Goal: Answer question/provide support: Share knowledge or assist other users

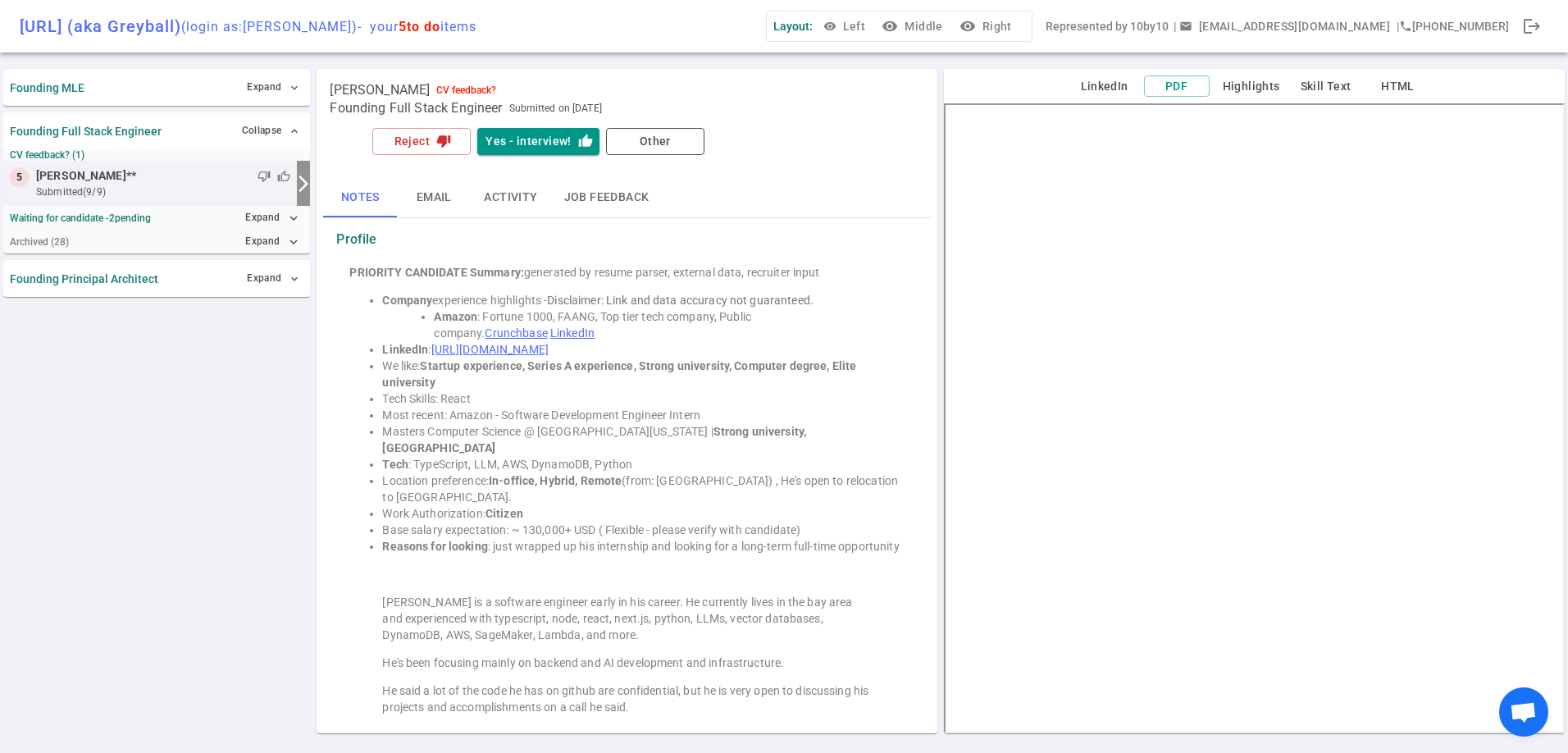
click at [549, 347] on link "[URL][DOMAIN_NAME]" at bounding box center [490, 349] width 117 height 13
click at [413, 123] on div "[PERSON_NAME] CV feedback? Founding Full Stack Engineer Submitted on [DATE]" at bounding box center [626, 99] width 607 height 49
click at [387, 150] on button "Reject thumb_down" at bounding box center [422, 141] width 98 height 27
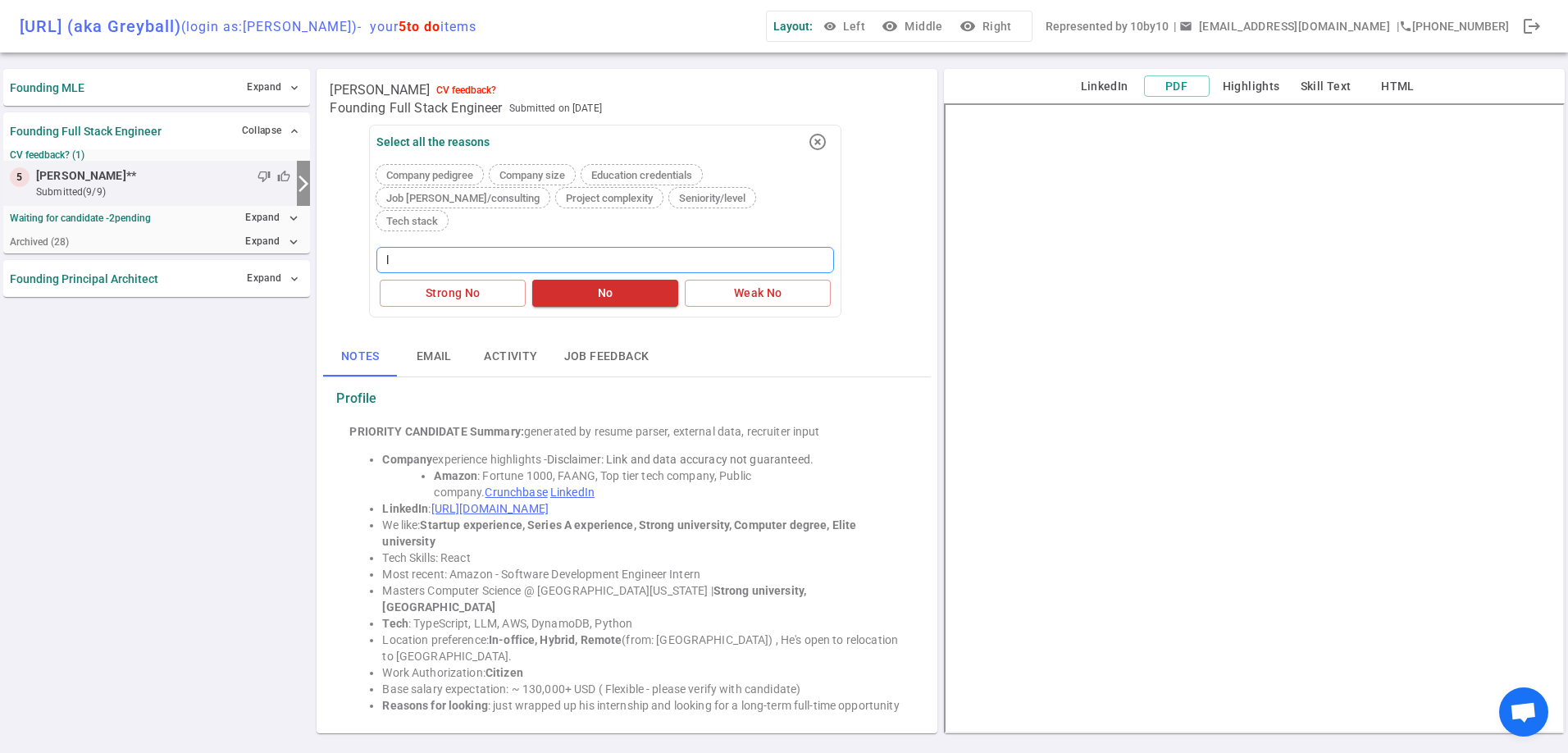
type textarea "l"
type textarea "la"
type textarea "lac"
type textarea "lack"
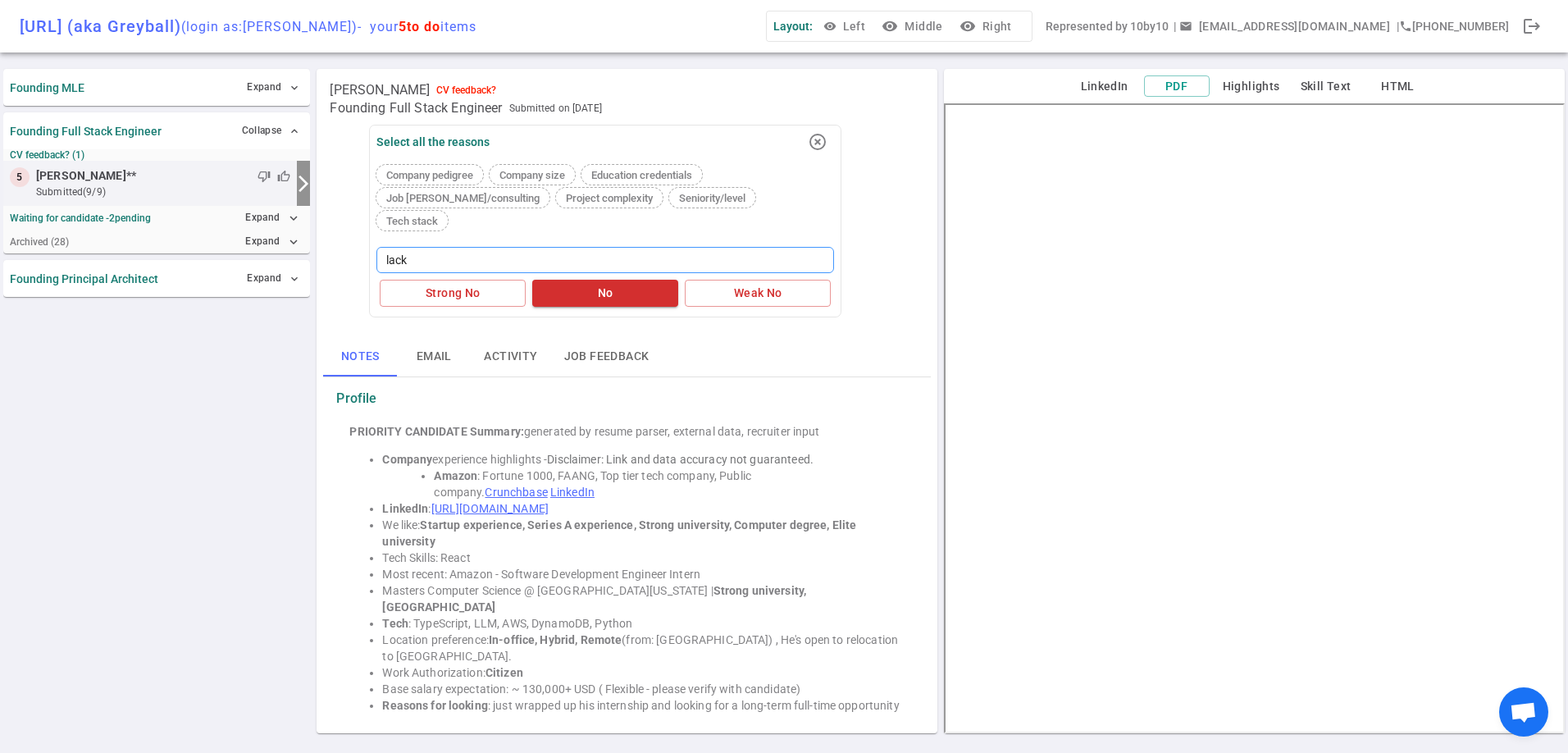
type textarea "lack o"
type textarea "lack of"
type textarea "lack of e"
type textarea "lack of ex"
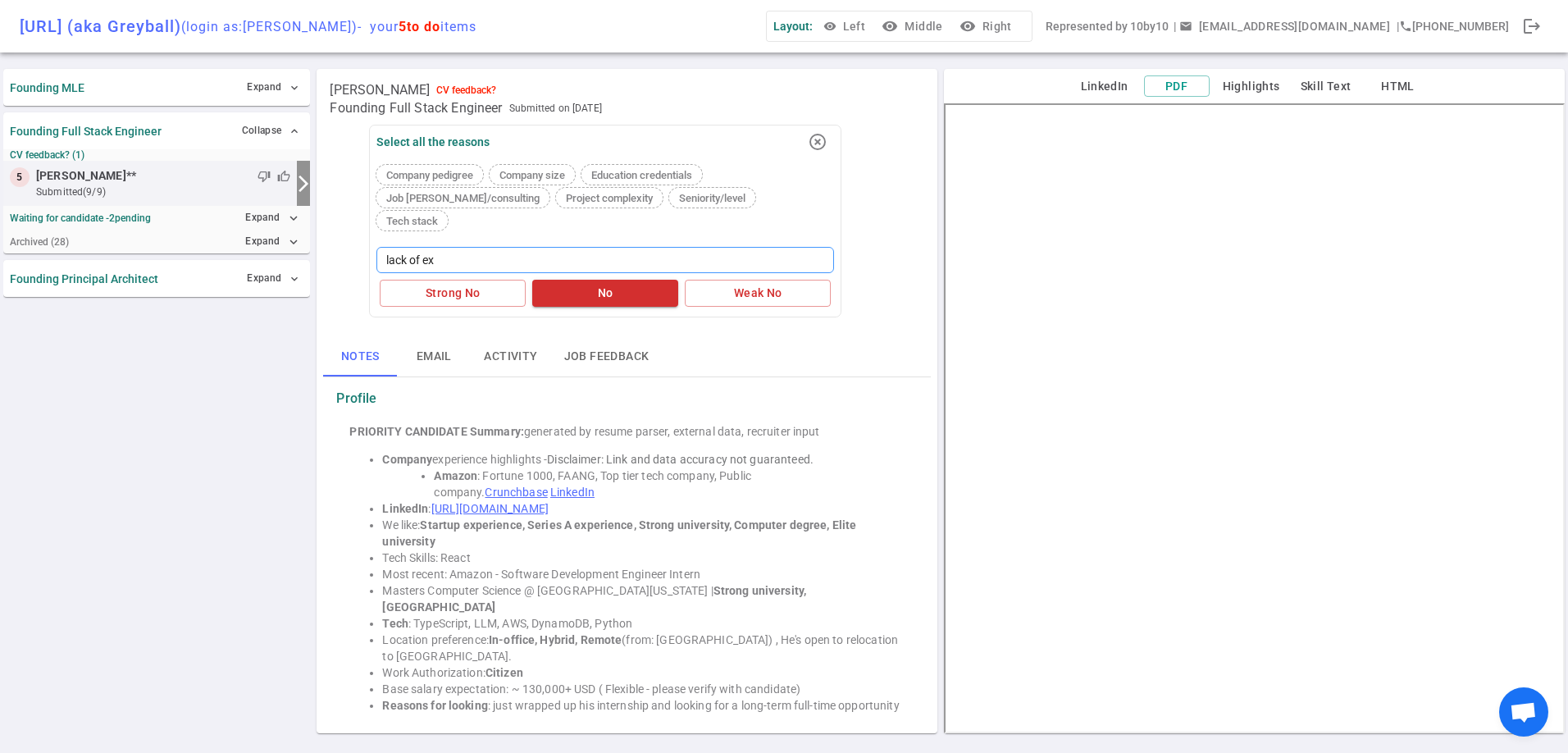
type textarea "lack of exp"
type textarea "lack of expe"
type textarea "lack of exper"
type textarea "lack of experi"
type textarea "lack of experie"
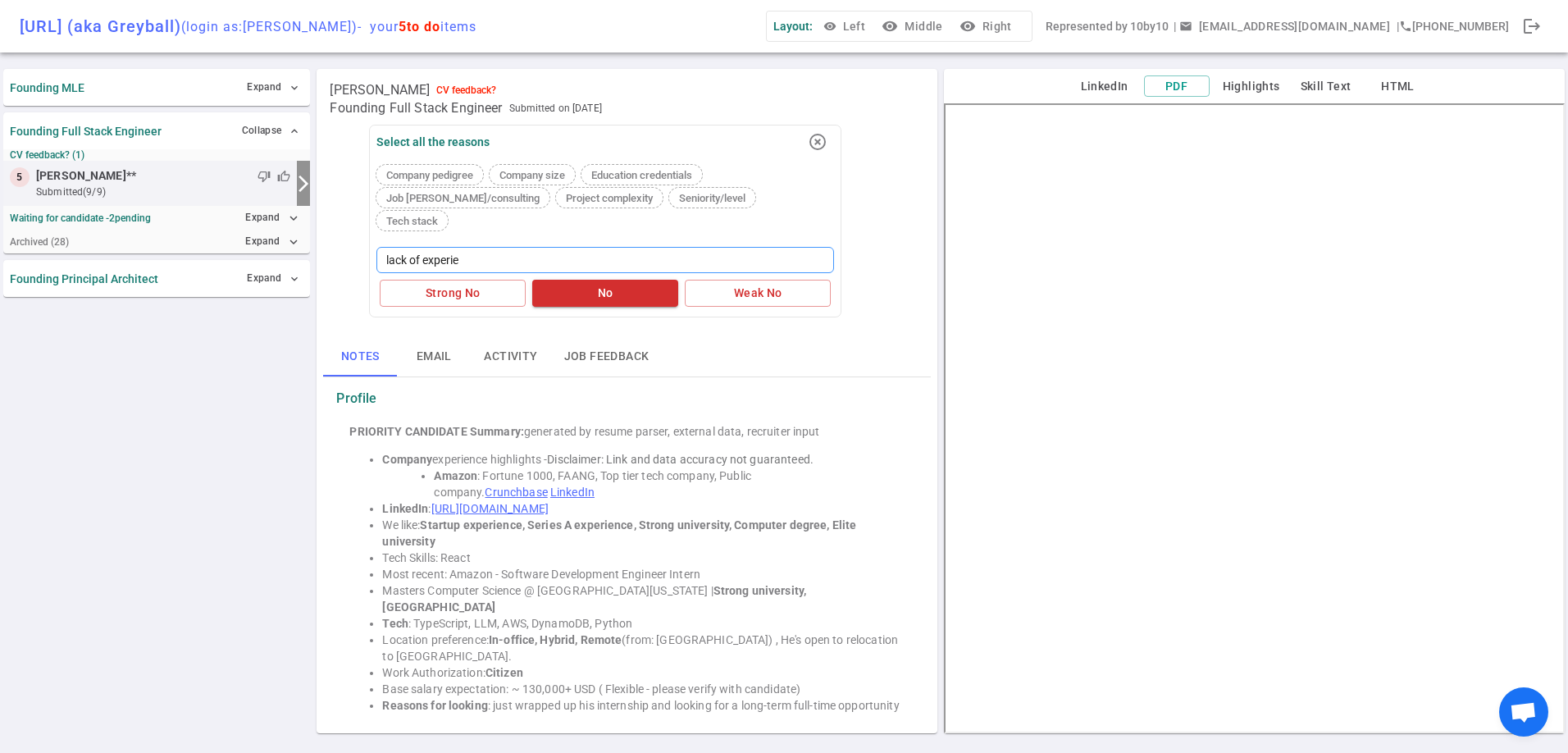
type textarea "lack of experien"
type textarea "lack of experienc"
type textarea "lack of experience"
click at [728, 280] on button "Weak No" at bounding box center [758, 293] width 146 height 27
